Goal: Task Accomplishment & Management: Complete application form

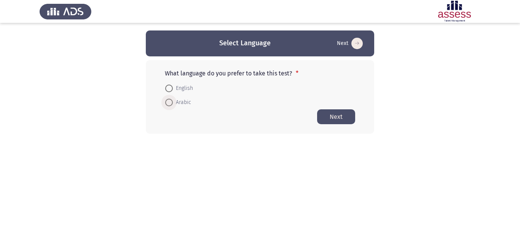
click at [183, 103] on span "Arabic" at bounding box center [182, 102] width 18 height 9
click at [173, 103] on input "Arabic" at bounding box center [169, 103] width 8 height 8
radio input "true"
click at [329, 115] on button "Next" at bounding box center [336, 116] width 38 height 15
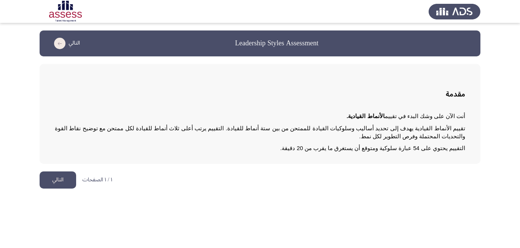
click at [66, 171] on button "التالي" at bounding box center [58, 179] width 37 height 17
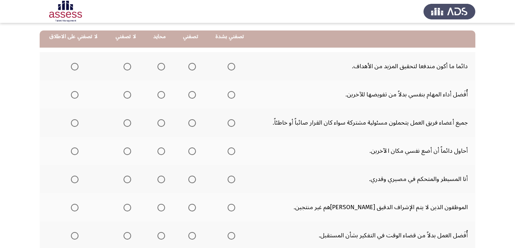
scroll to position [76, 0]
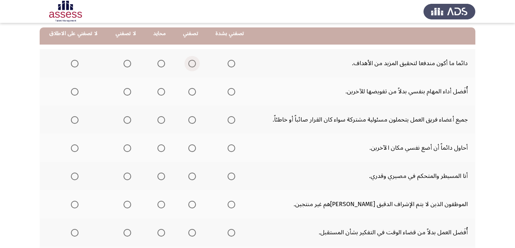
click at [189, 64] on span "Select an option" at bounding box center [192, 64] width 8 height 8
click at [189, 64] on input "Select an option" at bounding box center [192, 64] width 8 height 8
click at [161, 92] on span "Select an option" at bounding box center [161, 92] width 0 height 0
click at [158, 91] on input "Select an option" at bounding box center [161, 92] width 8 height 8
click at [188, 149] on span "Select an option" at bounding box center [192, 148] width 8 height 8
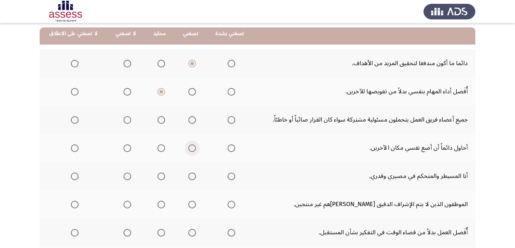
click at [188, 149] on input "Select an option" at bounding box center [192, 148] width 8 height 8
click at [189, 120] on span "Select an option" at bounding box center [192, 120] width 8 height 8
click at [189, 120] on input "Select an option" at bounding box center [192, 120] width 8 height 8
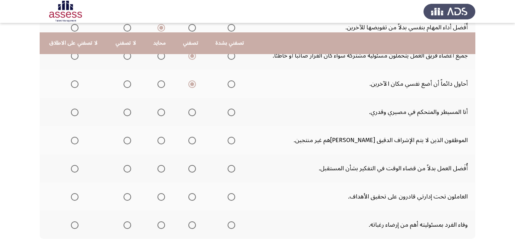
scroll to position [152, 0]
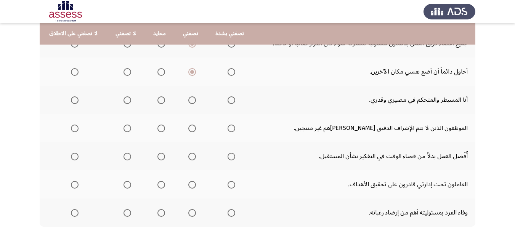
click at [124, 101] on span "Select an option" at bounding box center [127, 100] width 8 height 8
click at [124, 101] on input "Select an option" at bounding box center [127, 100] width 8 height 8
click at [74, 129] on span "Select an option" at bounding box center [75, 129] width 8 height 8
click at [74, 129] on input "Select an option" at bounding box center [75, 129] width 8 height 8
click at [124, 156] on span "Select an option" at bounding box center [127, 157] width 8 height 8
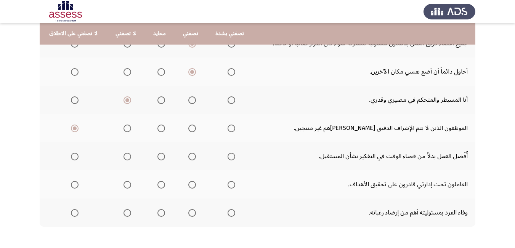
click at [124, 156] on input "Select an option" at bounding box center [127, 157] width 8 height 8
click at [228, 185] on span "Select an option" at bounding box center [231, 185] width 8 height 8
click at [228, 185] on input "Select an option" at bounding box center [231, 185] width 8 height 8
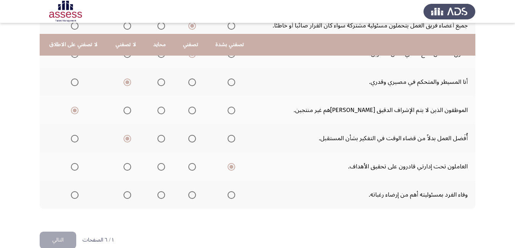
scroll to position [184, 0]
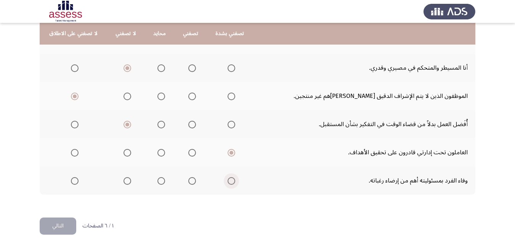
click at [227, 181] on span "Select an option" at bounding box center [231, 181] width 8 height 8
click at [227, 181] on input "Select an option" at bounding box center [231, 181] width 8 height 8
click at [58, 227] on button "التالي" at bounding box center [58, 226] width 37 height 17
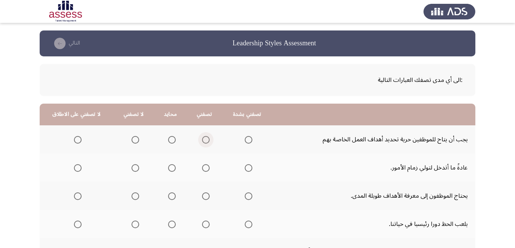
click at [206, 140] on span "Select an option" at bounding box center [206, 140] width 0 height 0
click at [203, 140] on input "Select an option" at bounding box center [206, 140] width 8 height 8
click at [202, 168] on span "Select an option" at bounding box center [206, 168] width 8 height 8
click at [202, 168] on input "Select an option" at bounding box center [206, 168] width 8 height 8
click at [202, 197] on span "Select an option" at bounding box center [206, 196] width 8 height 8
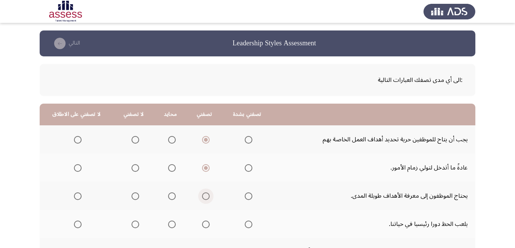
click at [202, 197] on input "Select an option" at bounding box center [206, 196] width 8 height 8
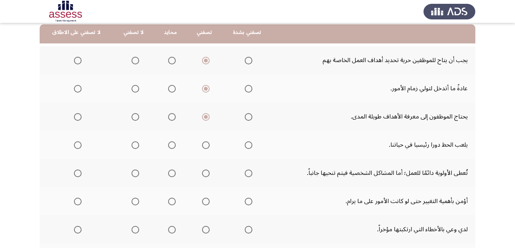
scroll to position [91, 0]
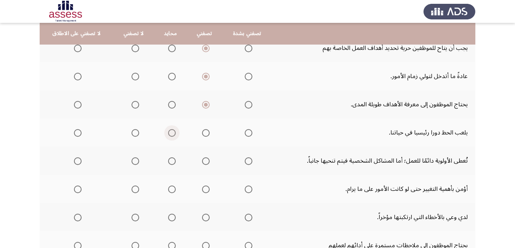
click at [168, 133] on span "Select an option" at bounding box center [172, 133] width 8 height 8
click at [168, 133] on input "Select an option" at bounding box center [172, 133] width 8 height 8
click at [133, 162] on span "Select an option" at bounding box center [135, 161] width 8 height 8
click at [133, 162] on input "Select an option" at bounding box center [135, 161] width 8 height 8
click at [202, 190] on span "Select an option" at bounding box center [206, 190] width 8 height 8
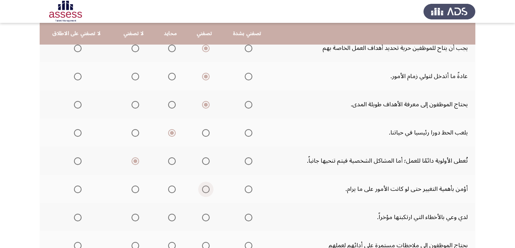
click at [202, 190] on input "Select an option" at bounding box center [206, 190] width 8 height 8
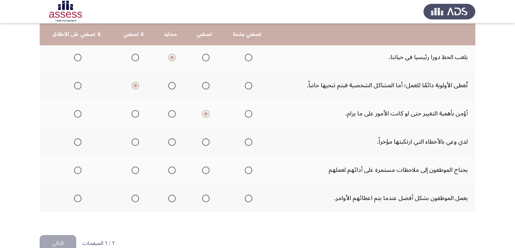
scroll to position [168, 0]
click at [203, 143] on span "Select an option" at bounding box center [206, 142] width 8 height 8
click at [203, 143] on input "Select an option" at bounding box center [206, 142] width 8 height 8
click at [202, 168] on span "Select an option" at bounding box center [206, 170] width 8 height 8
click at [202, 168] on input "Select an option" at bounding box center [206, 170] width 8 height 8
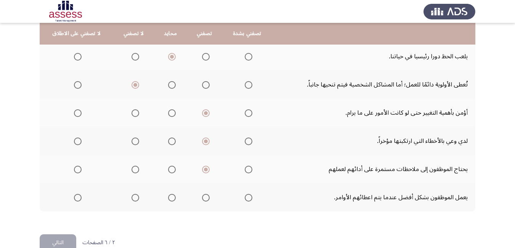
click at [168, 199] on span "Select an option" at bounding box center [172, 198] width 8 height 8
click at [168, 199] on input "Select an option" at bounding box center [172, 198] width 8 height 8
click at [53, 240] on button "التالي" at bounding box center [58, 242] width 37 height 17
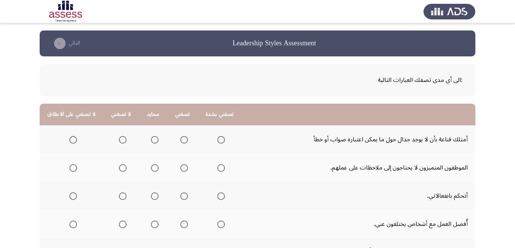
click at [121, 168] on span "Select an option" at bounding box center [123, 168] width 8 height 8
click at [121, 168] on input "Select an option" at bounding box center [123, 168] width 8 height 8
click at [180, 196] on span "Select an option" at bounding box center [184, 196] width 8 height 8
click at [180, 196] on input "Select an option" at bounding box center [184, 196] width 8 height 8
click at [119, 142] on span "Select an option" at bounding box center [123, 140] width 8 height 8
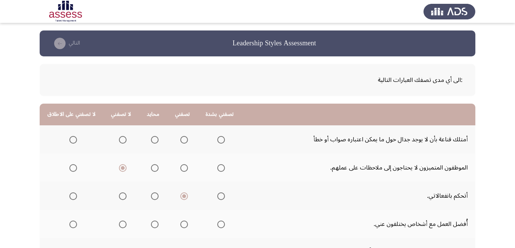
click at [119, 142] on input "Select an option" at bounding box center [123, 140] width 8 height 8
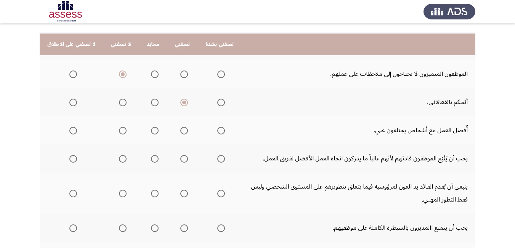
scroll to position [107, 0]
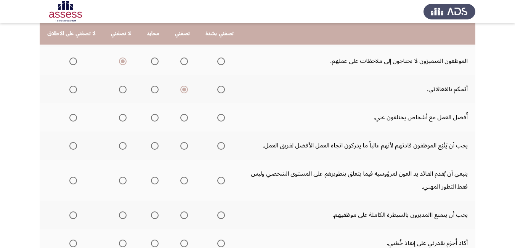
click at [180, 119] on span "Select an option" at bounding box center [184, 118] width 8 height 8
click at [180, 119] on input "Select an option" at bounding box center [184, 118] width 8 height 8
click at [151, 147] on span "Select an option" at bounding box center [155, 146] width 8 height 8
click at [151, 147] on input "Select an option" at bounding box center [155, 146] width 8 height 8
click at [217, 182] on span "Select an option" at bounding box center [221, 181] width 8 height 8
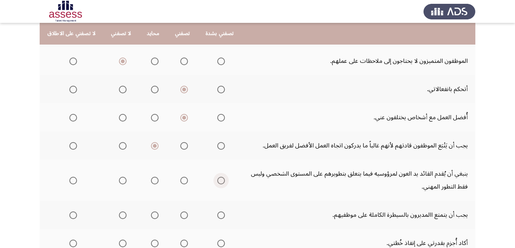
click at [217, 182] on input "Select an option" at bounding box center [221, 181] width 8 height 8
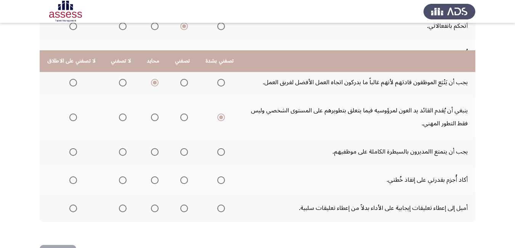
scroll to position [197, 0]
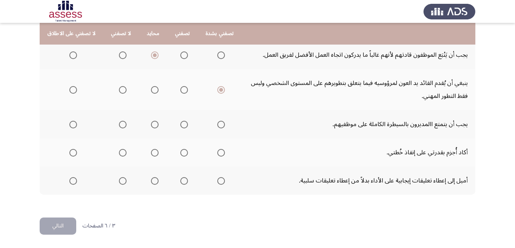
click at [120, 126] on span "Select an option" at bounding box center [123, 125] width 8 height 8
click at [120, 126] on input "Select an option" at bounding box center [123, 125] width 8 height 8
click at [152, 154] on span "Select an option" at bounding box center [155, 153] width 8 height 8
click at [152, 154] on input "Select an option" at bounding box center [155, 153] width 8 height 8
click at [217, 181] on span "Select an option" at bounding box center [221, 181] width 8 height 8
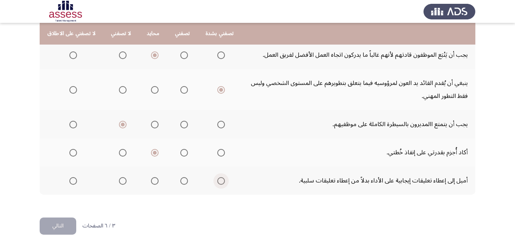
click at [217, 181] on input "Select an option" at bounding box center [221, 181] width 8 height 8
click at [62, 223] on button "التالي" at bounding box center [58, 226] width 37 height 17
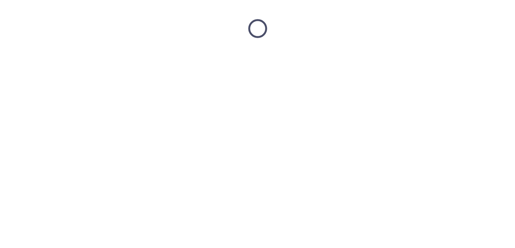
scroll to position [0, 0]
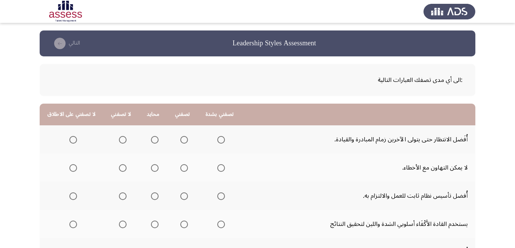
click at [119, 142] on span "Select an option" at bounding box center [123, 140] width 8 height 8
click at [119, 142] on input "Select an option" at bounding box center [123, 140] width 8 height 8
click at [151, 165] on span "Select an option" at bounding box center [155, 168] width 8 height 8
click at [151, 165] on input "Select an option" at bounding box center [155, 168] width 8 height 8
click at [180, 196] on span "Select an option" at bounding box center [184, 196] width 8 height 8
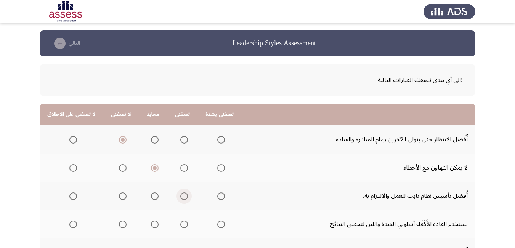
click at [180, 196] on input "Select an option" at bounding box center [184, 196] width 8 height 8
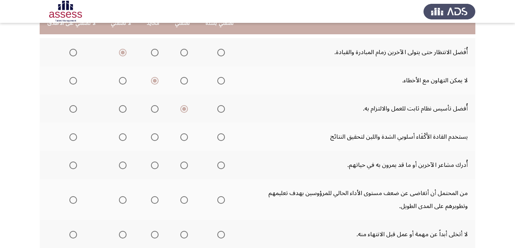
scroll to position [91, 0]
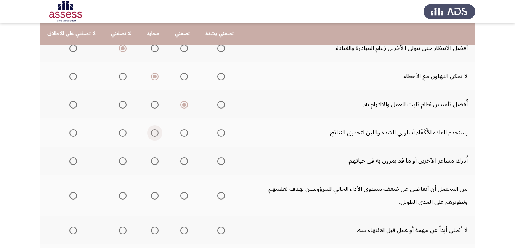
click at [151, 134] on span "Select an option" at bounding box center [155, 133] width 8 height 8
click at [151, 134] on input "Select an option" at bounding box center [155, 133] width 8 height 8
click at [217, 162] on span "Select an option" at bounding box center [221, 161] width 8 height 8
click at [217, 162] on input "Select an option" at bounding box center [221, 161] width 8 height 8
click at [217, 195] on span "Select an option" at bounding box center [221, 196] width 8 height 8
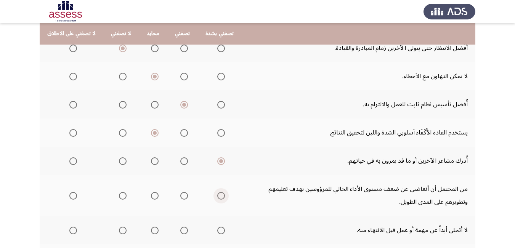
click at [217, 195] on input "Select an option" at bounding box center [221, 196] width 8 height 8
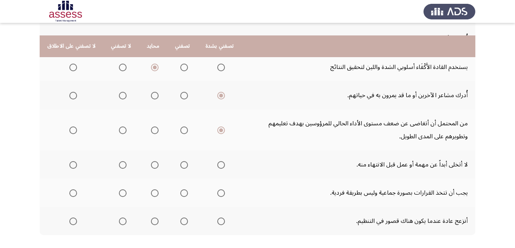
scroll to position [183, 0]
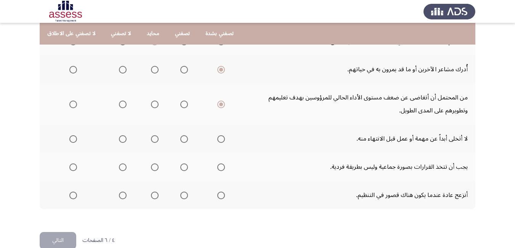
click at [181, 139] on span "Select an option" at bounding box center [184, 139] width 8 height 8
click at [181, 139] on input "Select an option" at bounding box center [184, 139] width 8 height 8
click at [151, 167] on span "Select an option" at bounding box center [155, 167] width 8 height 8
click at [151, 167] on input "Select an option" at bounding box center [155, 167] width 8 height 8
click at [180, 195] on span "Select an option" at bounding box center [184, 196] width 8 height 8
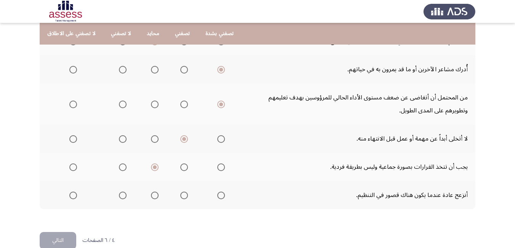
click at [180, 195] on input "Select an option" at bounding box center [184, 196] width 8 height 8
click at [64, 236] on button "التالي" at bounding box center [58, 240] width 37 height 17
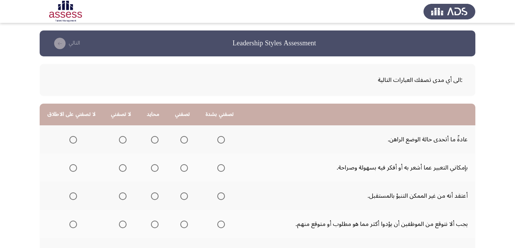
click at [217, 141] on span "Select an option" at bounding box center [221, 140] width 8 height 8
click at [217, 141] on input "Select an option" at bounding box center [221, 140] width 8 height 8
click at [180, 169] on span "Select an option" at bounding box center [184, 168] width 8 height 8
click at [180, 169] on input "Select an option" at bounding box center [184, 168] width 8 height 8
click at [122, 195] on span "Select an option" at bounding box center [123, 196] width 8 height 8
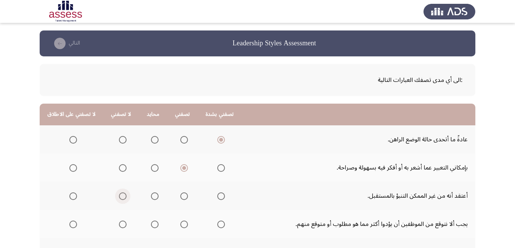
click at [122, 195] on input "Select an option" at bounding box center [123, 196] width 8 height 8
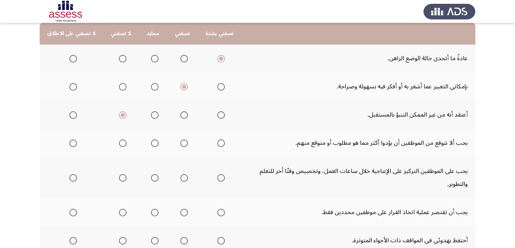
scroll to position [91, 0]
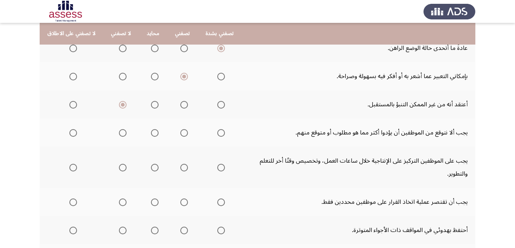
click at [119, 134] on span "Select an option" at bounding box center [123, 133] width 8 height 8
click at [119, 134] on input "Select an option" at bounding box center [123, 133] width 8 height 8
click at [121, 168] on span "Select an option" at bounding box center [123, 168] width 8 height 8
click at [121, 168] on input "Select an option" at bounding box center [123, 168] width 8 height 8
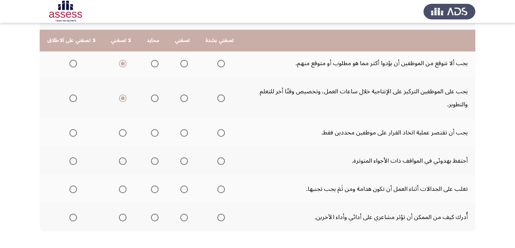
scroll to position [168, 0]
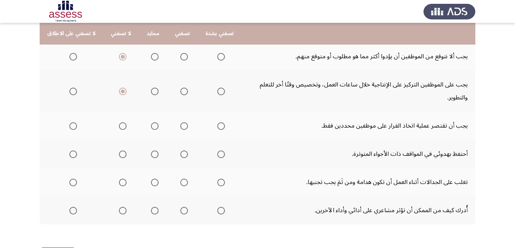
click at [72, 128] on span "Select an option" at bounding box center [73, 126] width 8 height 8
click at [72, 128] on input "Select an option" at bounding box center [73, 126] width 8 height 8
click at [151, 154] on span "Select an option" at bounding box center [155, 154] width 8 height 8
click at [151, 154] on input "Select an option" at bounding box center [155, 154] width 8 height 8
click at [180, 183] on span "Select an option" at bounding box center [184, 183] width 8 height 8
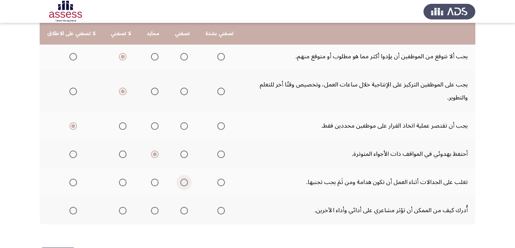
click at [180, 183] on input "Select an option" at bounding box center [184, 183] width 8 height 8
click at [180, 211] on span "Select an option" at bounding box center [184, 211] width 8 height 8
click at [180, 211] on input "Select an option" at bounding box center [184, 211] width 8 height 8
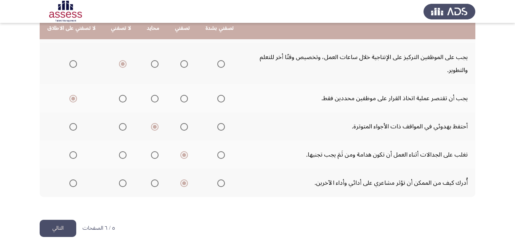
scroll to position [197, 0]
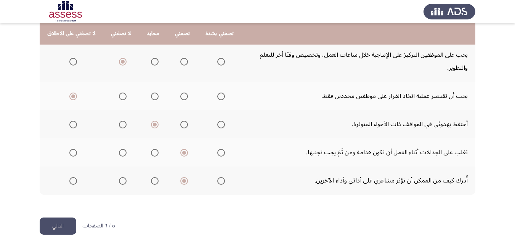
click at [56, 225] on button "التالي" at bounding box center [58, 226] width 37 height 17
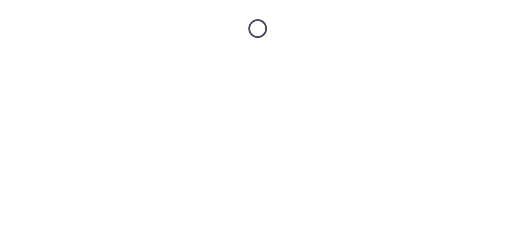
scroll to position [0, 0]
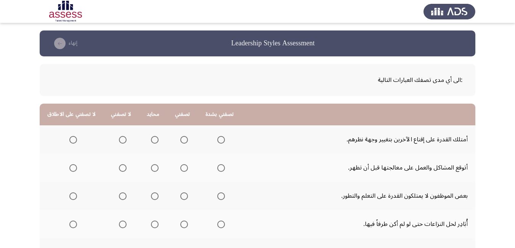
click at [217, 166] on span "Select an option" at bounding box center [221, 168] width 8 height 8
click at [217, 166] on input "Select an option" at bounding box center [221, 168] width 8 height 8
click at [151, 196] on span "Select an option" at bounding box center [155, 196] width 8 height 8
click at [151, 196] on input "Select an option" at bounding box center [155, 196] width 8 height 8
click at [151, 141] on span "Select an option" at bounding box center [155, 140] width 8 height 8
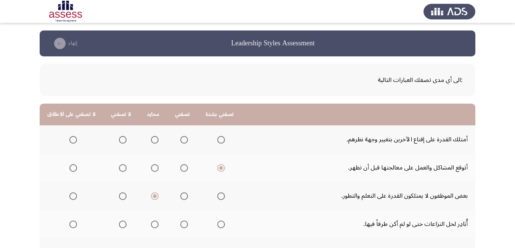
click at [151, 141] on input "Select an option" at bounding box center [155, 140] width 8 height 8
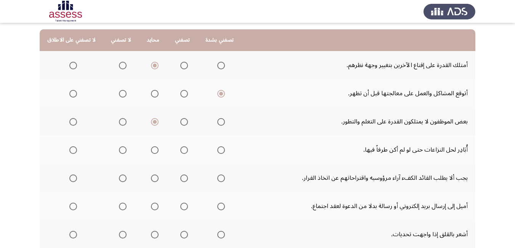
scroll to position [76, 0]
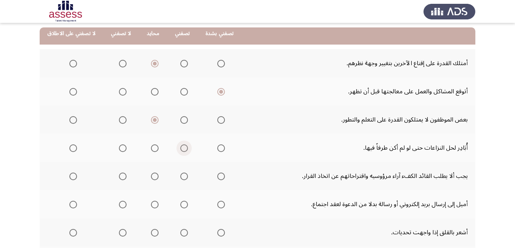
click at [181, 149] on span "Select an option" at bounding box center [184, 148] width 8 height 8
click at [181, 149] on input "Select an option" at bounding box center [184, 148] width 8 height 8
click at [120, 176] on span "Select an option" at bounding box center [123, 177] width 8 height 8
click at [120, 176] on input "Select an option" at bounding box center [123, 177] width 8 height 8
click at [180, 206] on span "Select an option" at bounding box center [184, 205] width 8 height 8
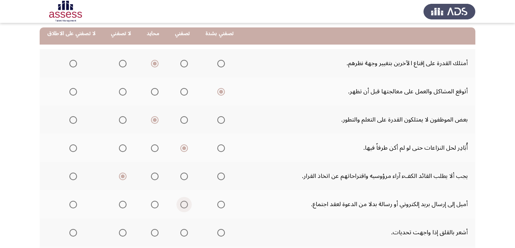
click at [180, 206] on input "Select an option" at bounding box center [184, 205] width 8 height 8
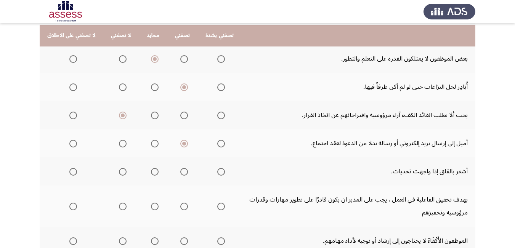
scroll to position [152, 0]
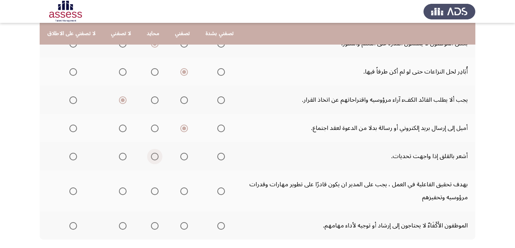
click at [151, 156] on span "Select an option" at bounding box center [155, 157] width 8 height 8
click at [151, 156] on input "Select an option" at bounding box center [155, 157] width 8 height 8
click at [217, 194] on span "Select an option" at bounding box center [221, 191] width 8 height 8
click at [217, 194] on input "Select an option" at bounding box center [221, 191] width 8 height 8
click at [120, 226] on span "Select an option" at bounding box center [123, 226] width 8 height 8
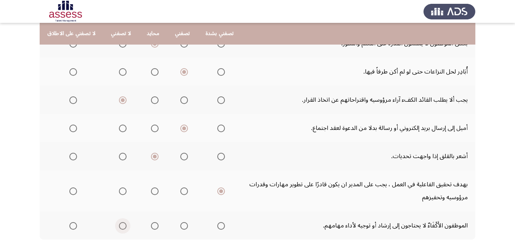
click at [120, 226] on input "Select an option" at bounding box center [123, 226] width 8 height 8
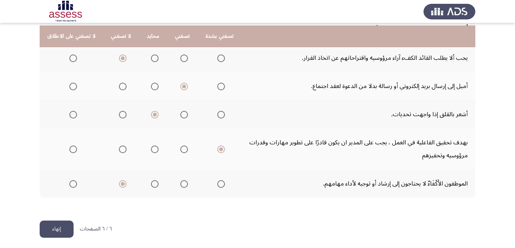
scroll to position [197, 0]
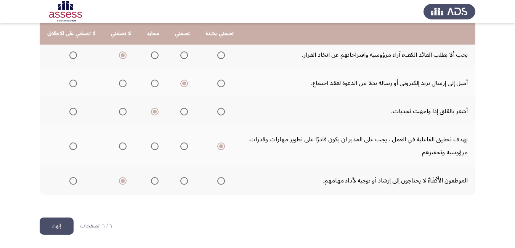
click at [57, 227] on button "إنهاء" at bounding box center [57, 226] width 34 height 17
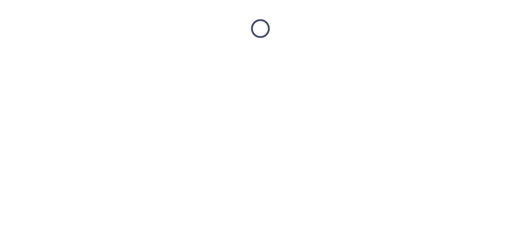
scroll to position [0, 0]
